Goal: Information Seeking & Learning: Check status

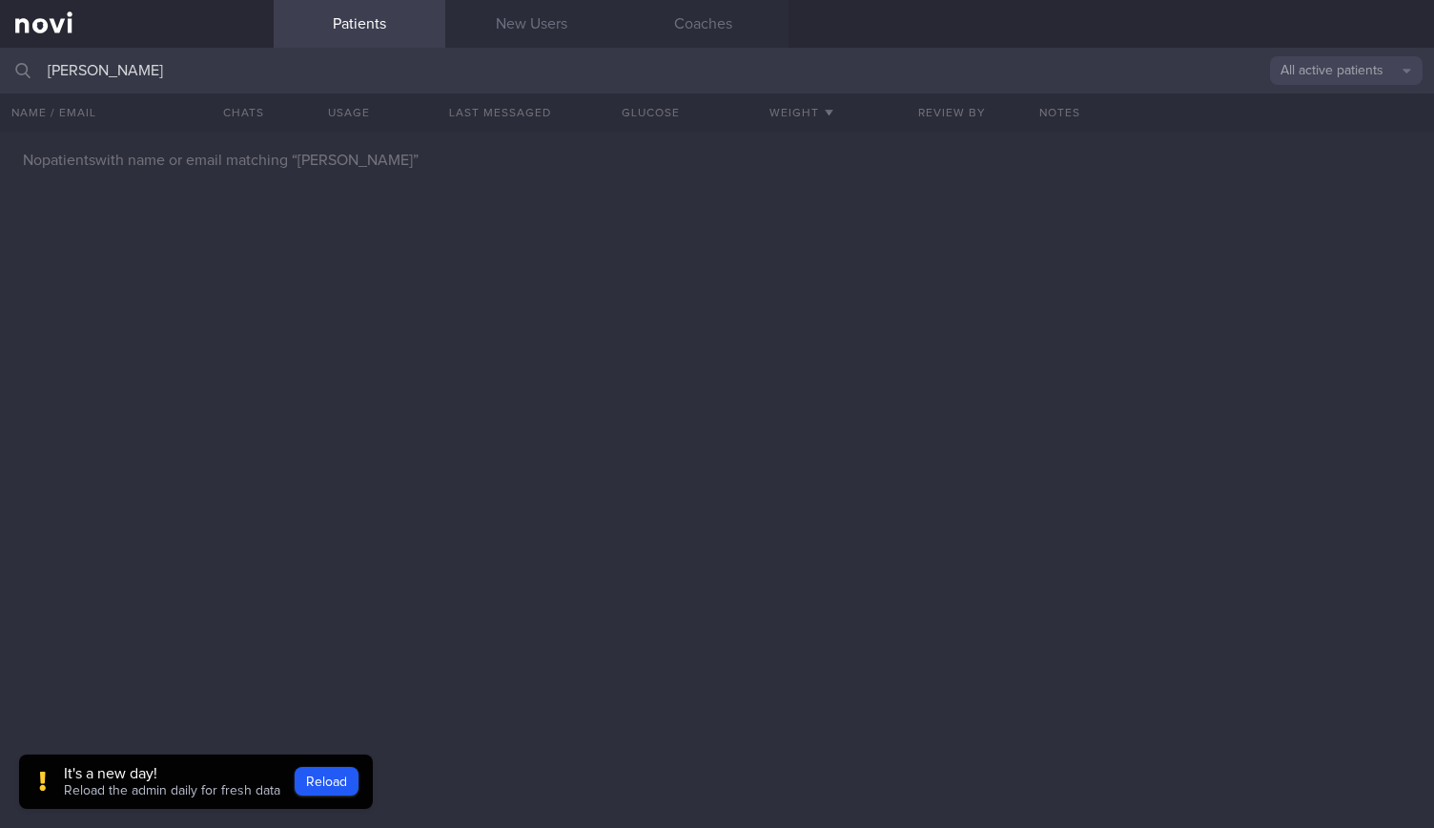
click at [288, 62] on input "[PERSON_NAME]" at bounding box center [717, 71] width 1434 height 46
type input "M"
type input "s"
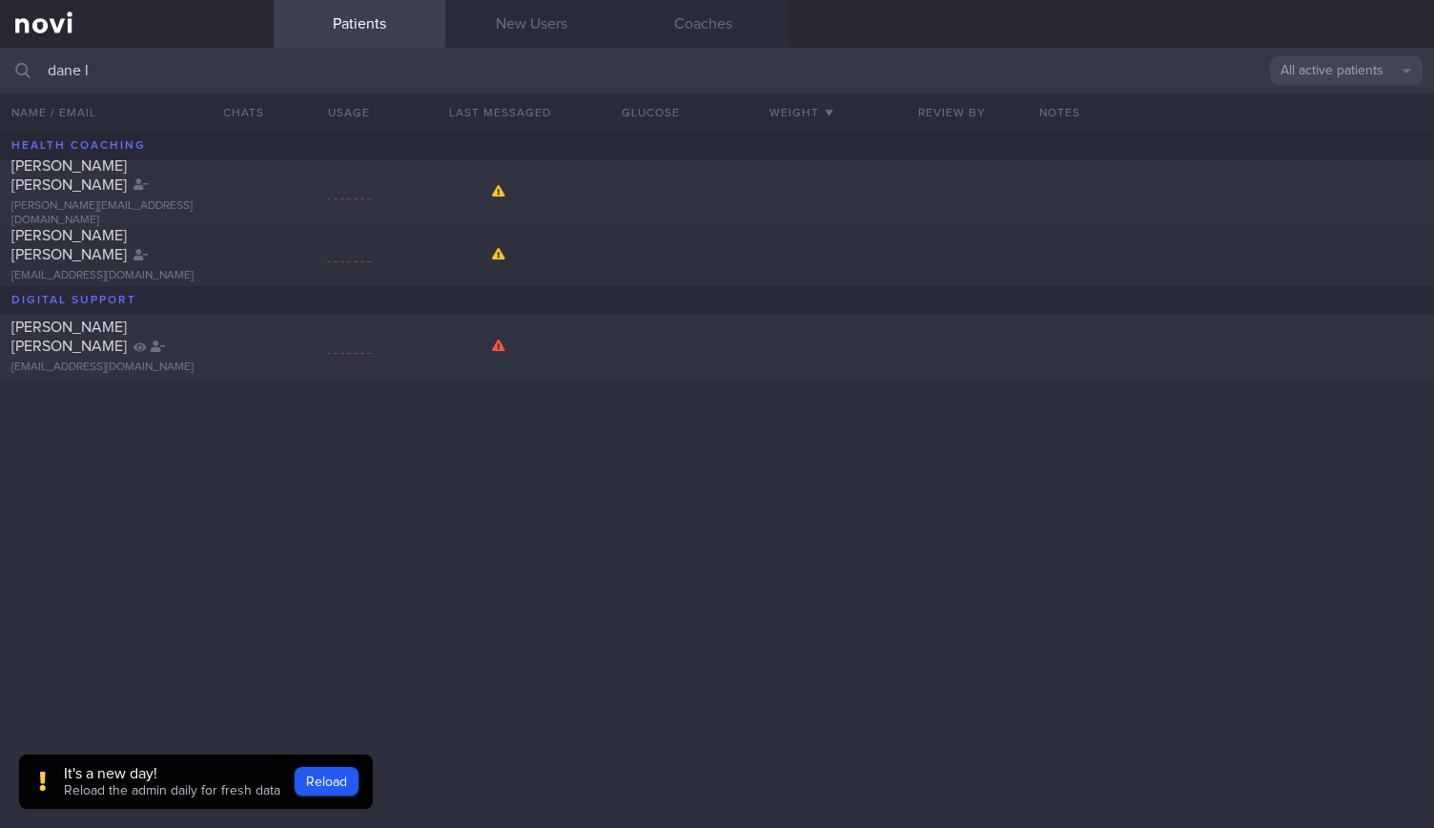
type input "dane l"
click at [263, 341] on div "[PERSON_NAME] Kiat Keng [EMAIL_ADDRESS][DOMAIN_NAME]" at bounding box center [137, 346] width 274 height 57
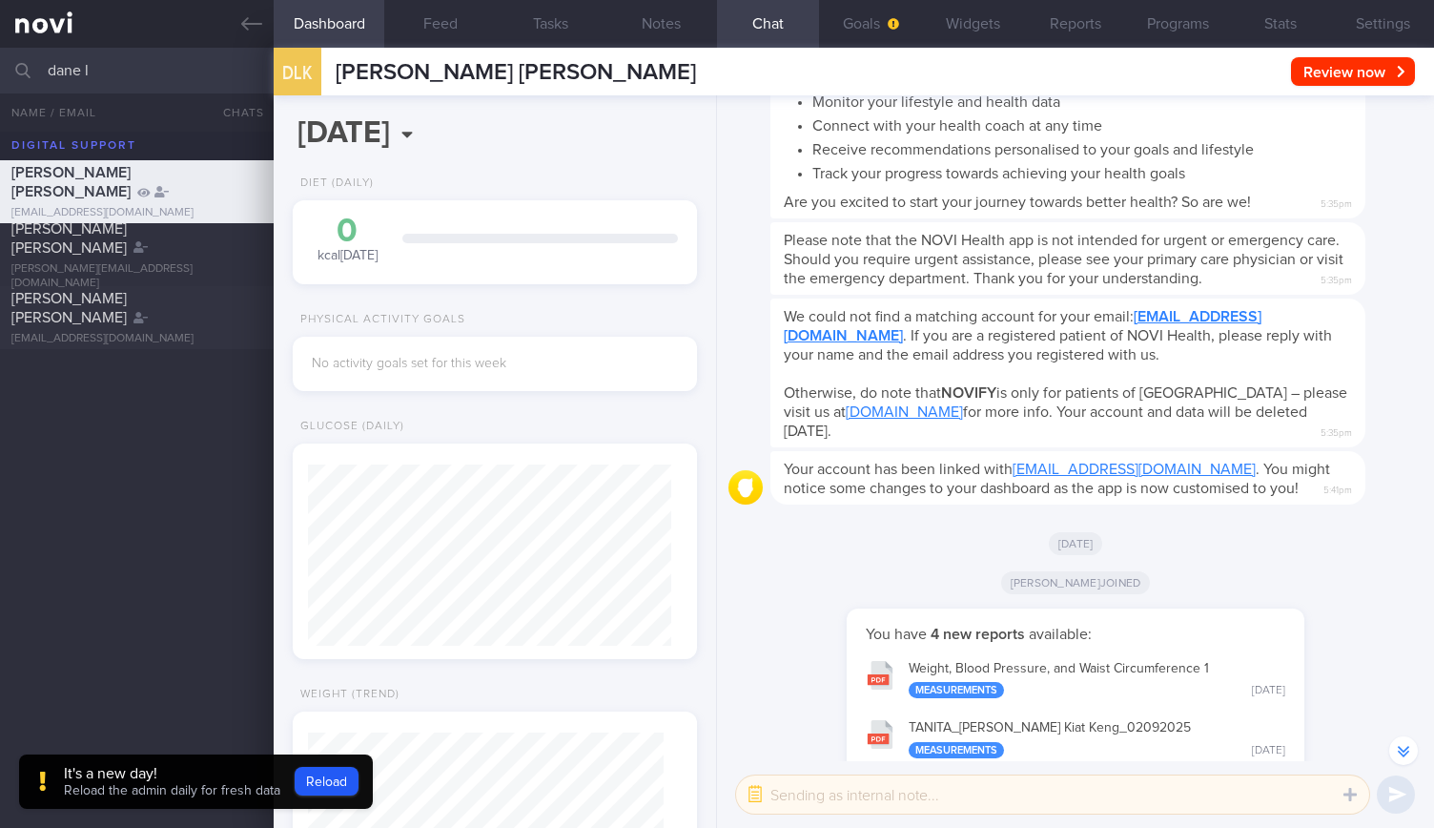
scroll to position [-412, 0]
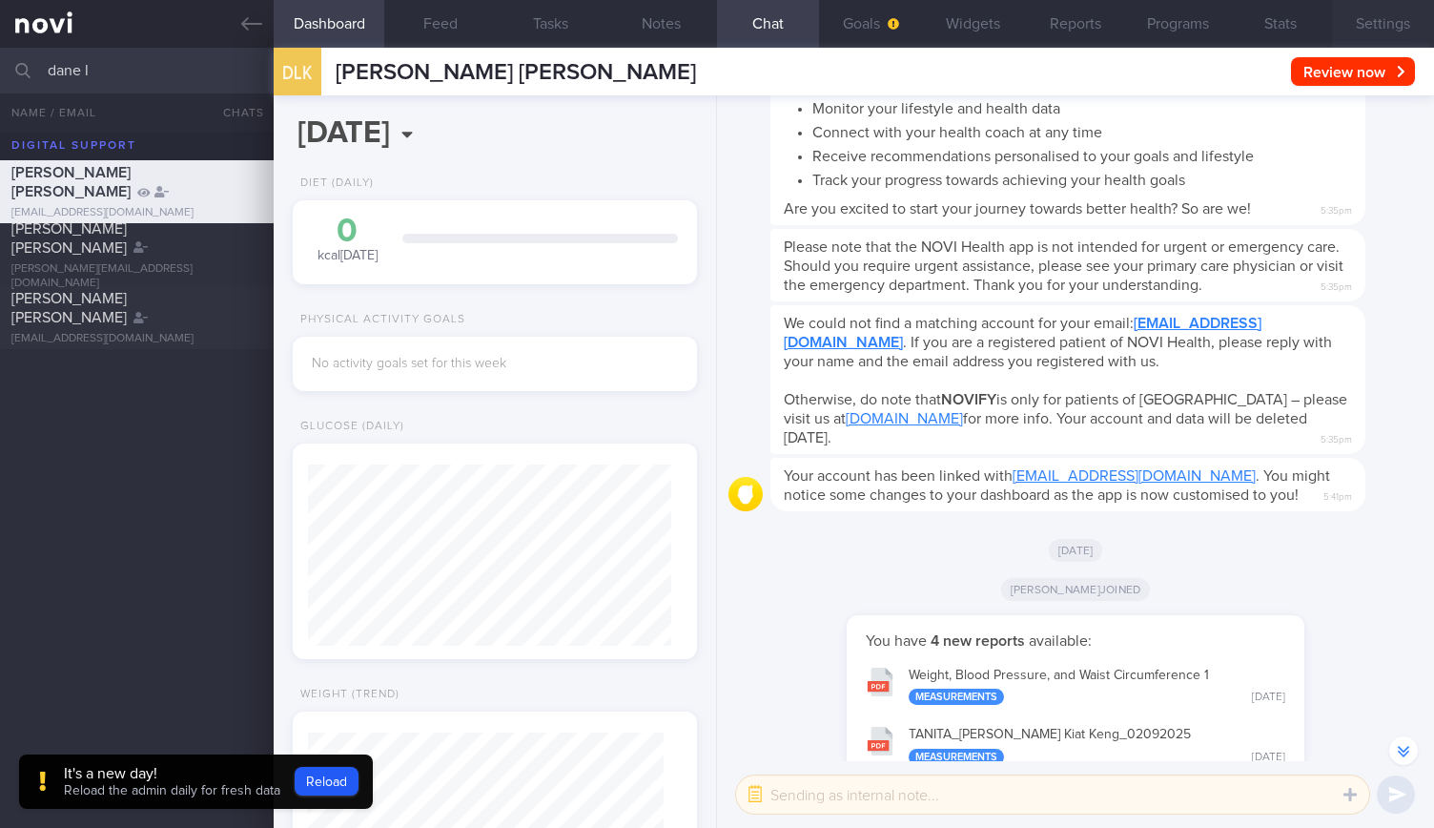
click at [1393, 25] on button "Settings" at bounding box center [1383, 24] width 102 height 48
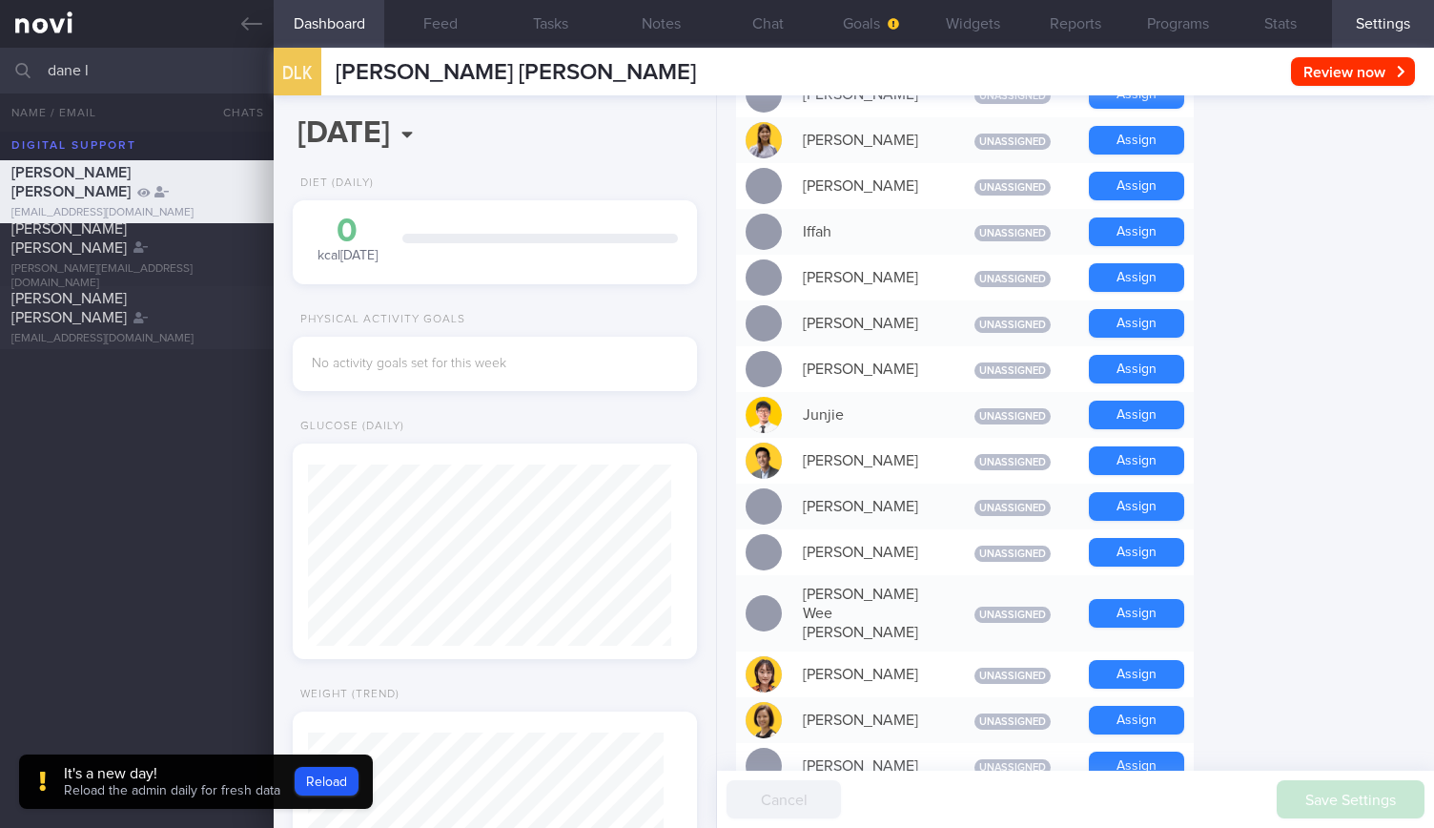
scroll to position [797, 0]
click at [894, 26] on icon "button" at bounding box center [893, 23] width 11 height 11
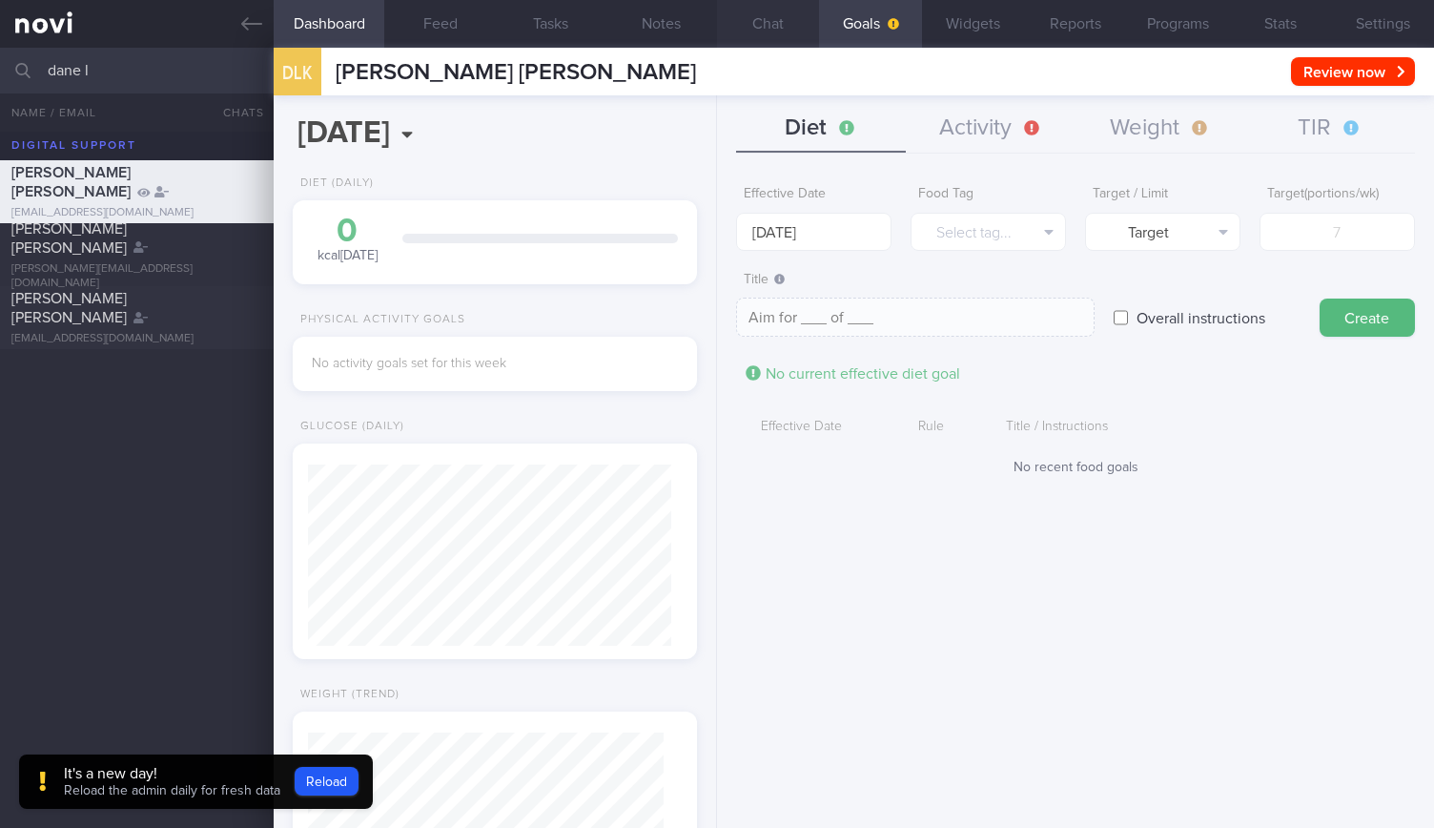
click at [768, 38] on button "Chat" at bounding box center [768, 24] width 102 height 48
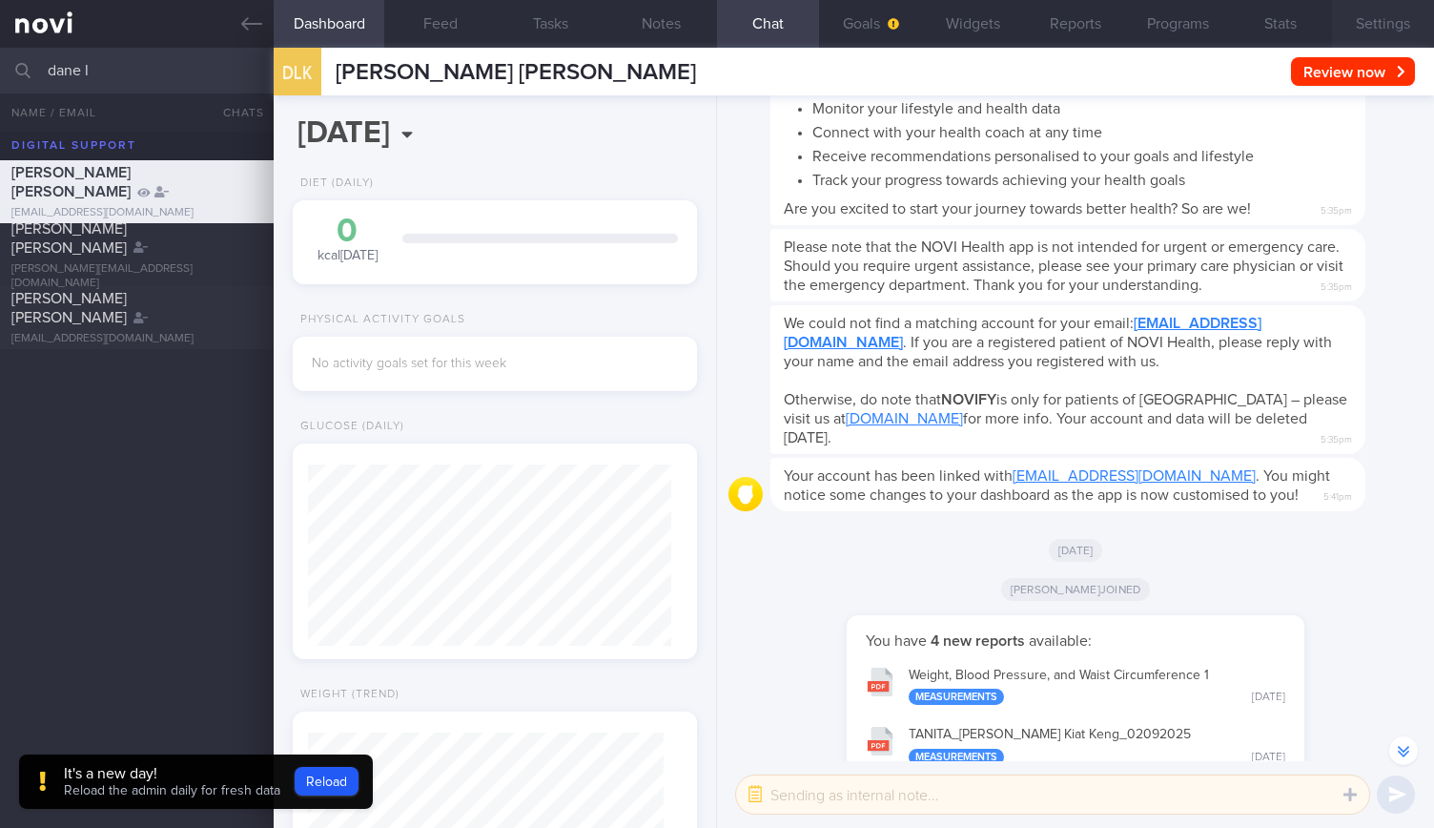
click at [1363, 36] on button "Settings" at bounding box center [1383, 24] width 102 height 48
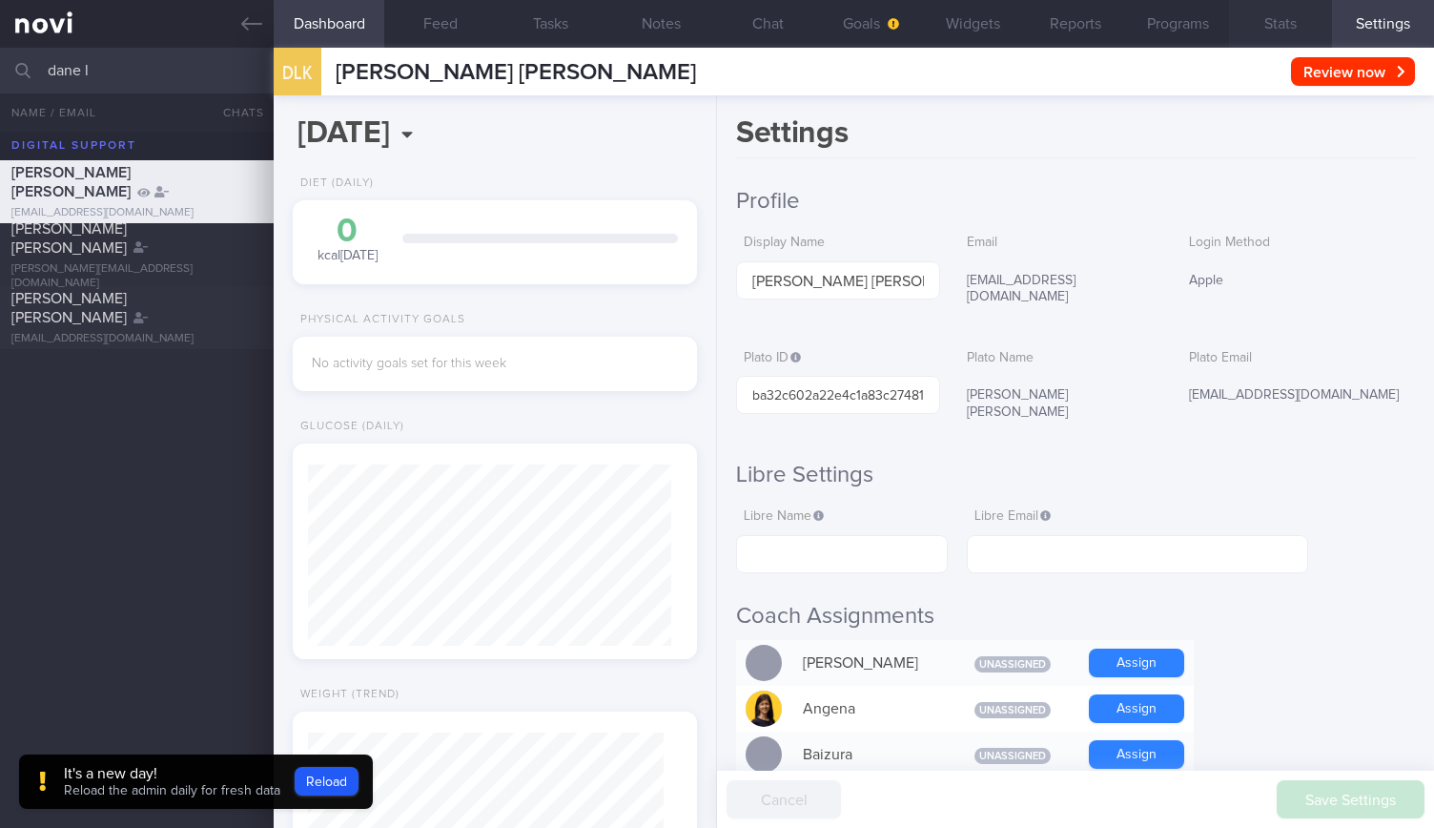
click at [1266, 32] on button "Stats" at bounding box center [1280, 24] width 102 height 48
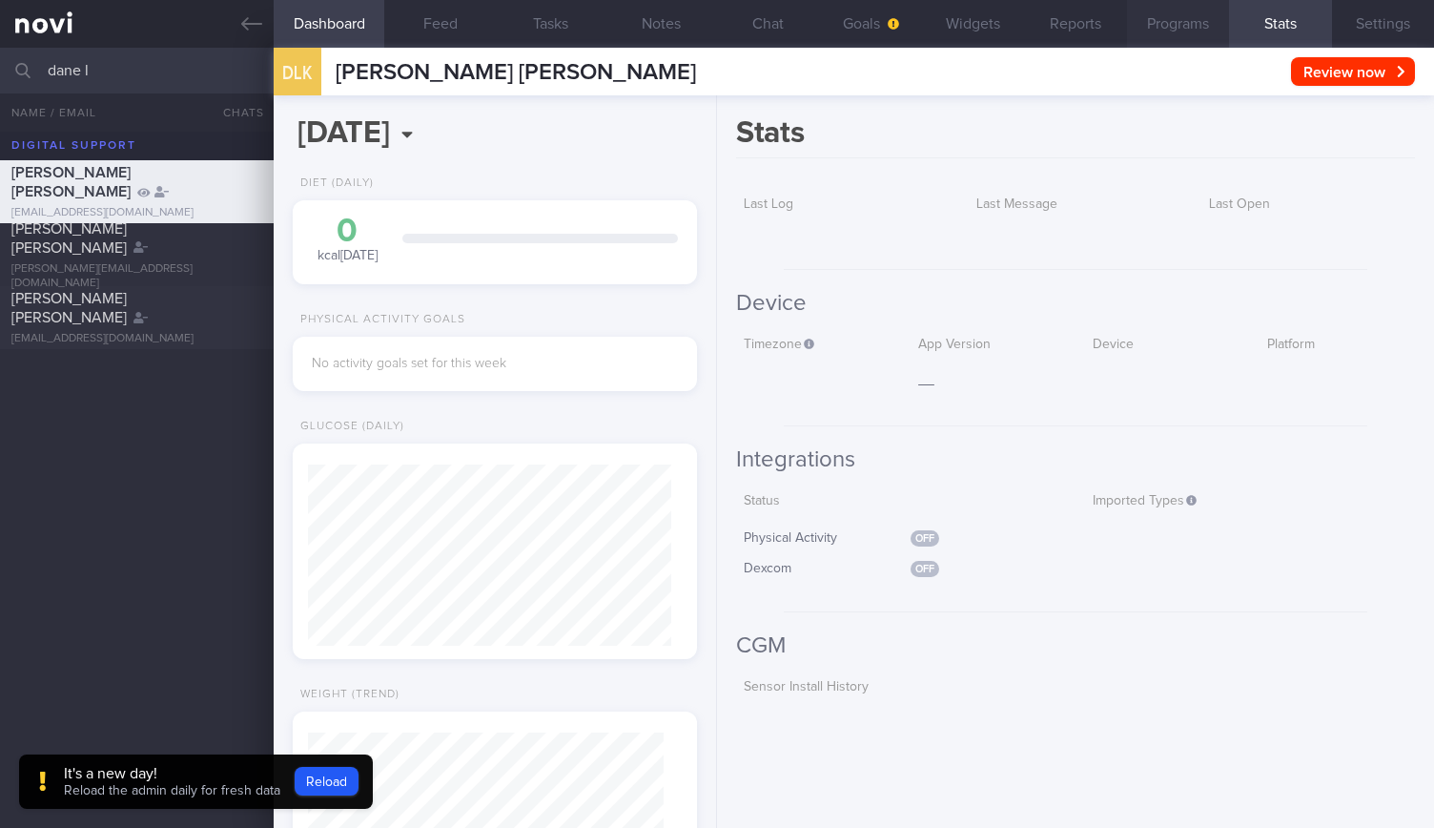
click at [1205, 34] on button "Programs" at bounding box center [1178, 24] width 102 height 48
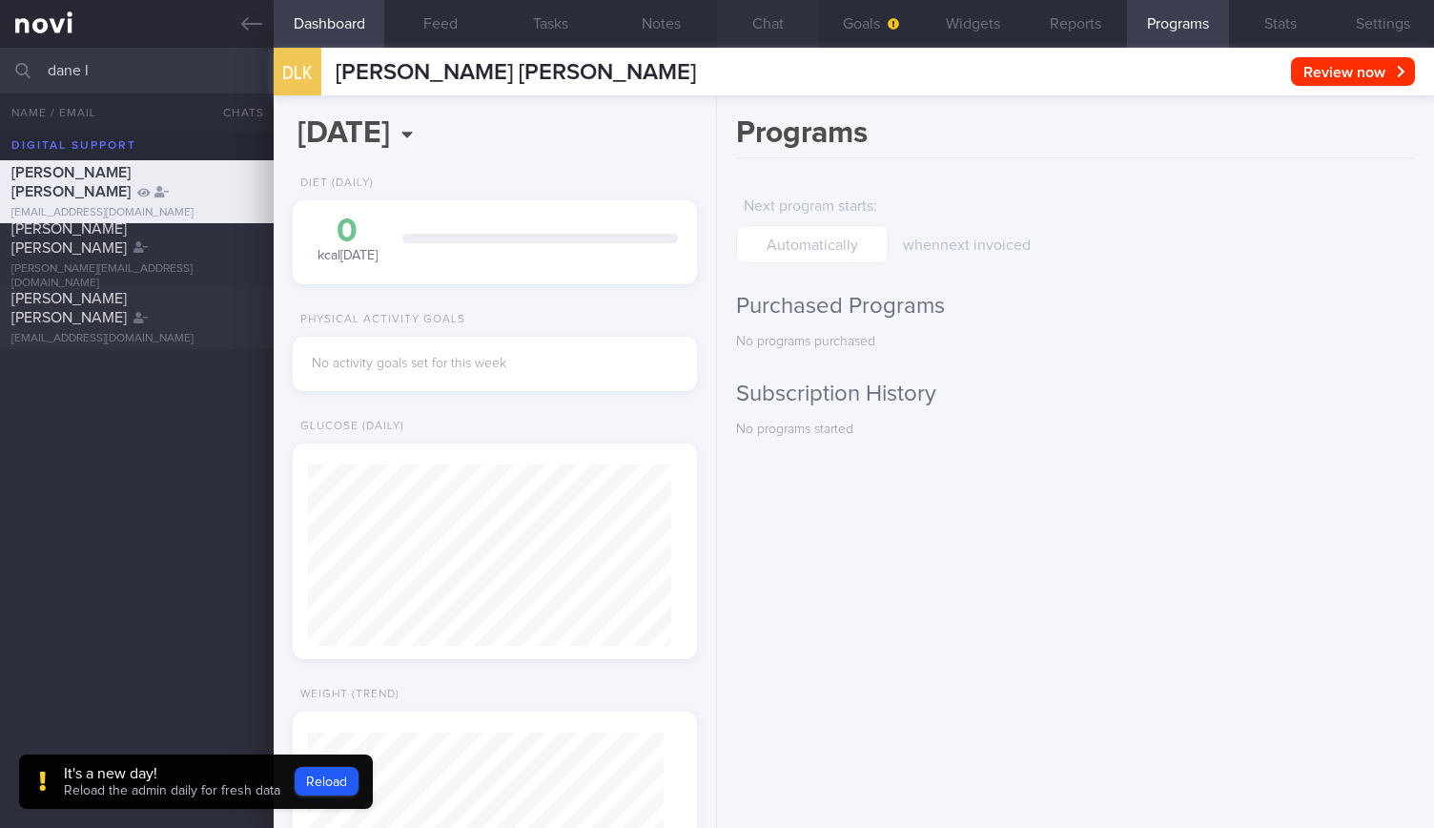
click at [795, 27] on button "Chat" at bounding box center [768, 24] width 102 height 48
